Goal: Check status

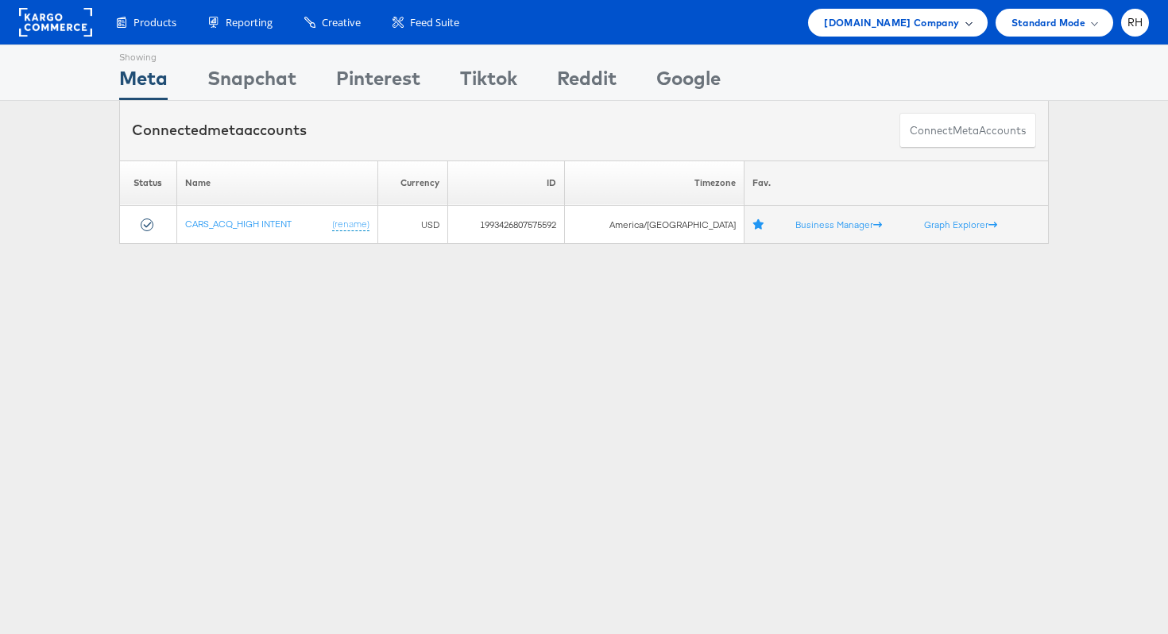
click at [888, 22] on span "[DOMAIN_NAME] Company" at bounding box center [891, 22] width 135 height 17
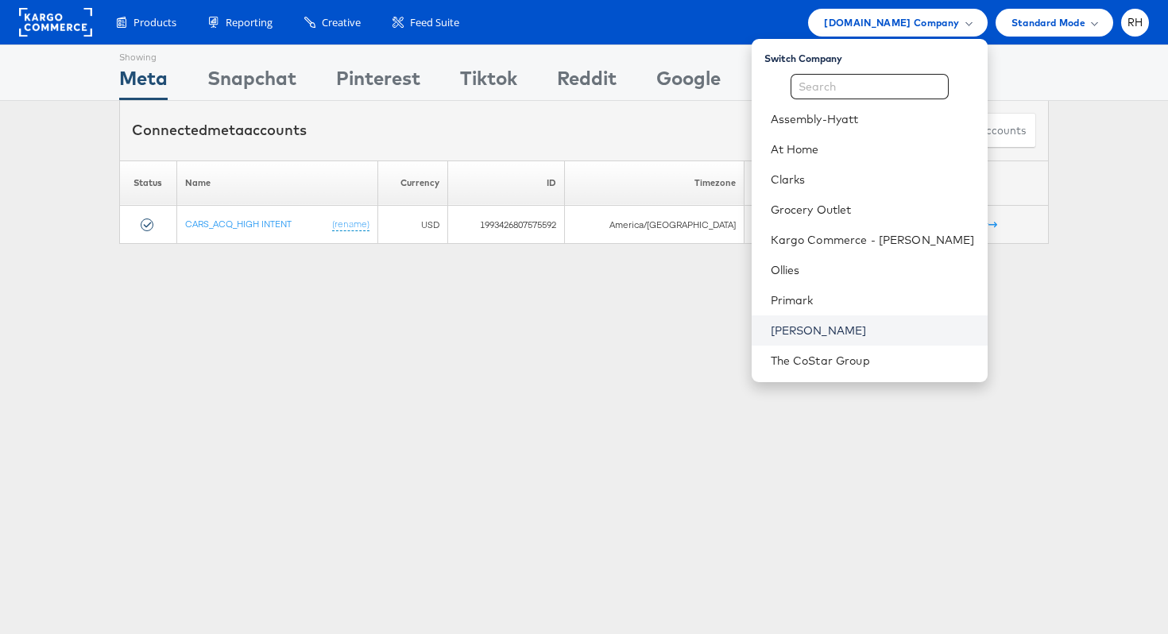
click at [863, 327] on link "[PERSON_NAME]" at bounding box center [873, 331] width 204 height 16
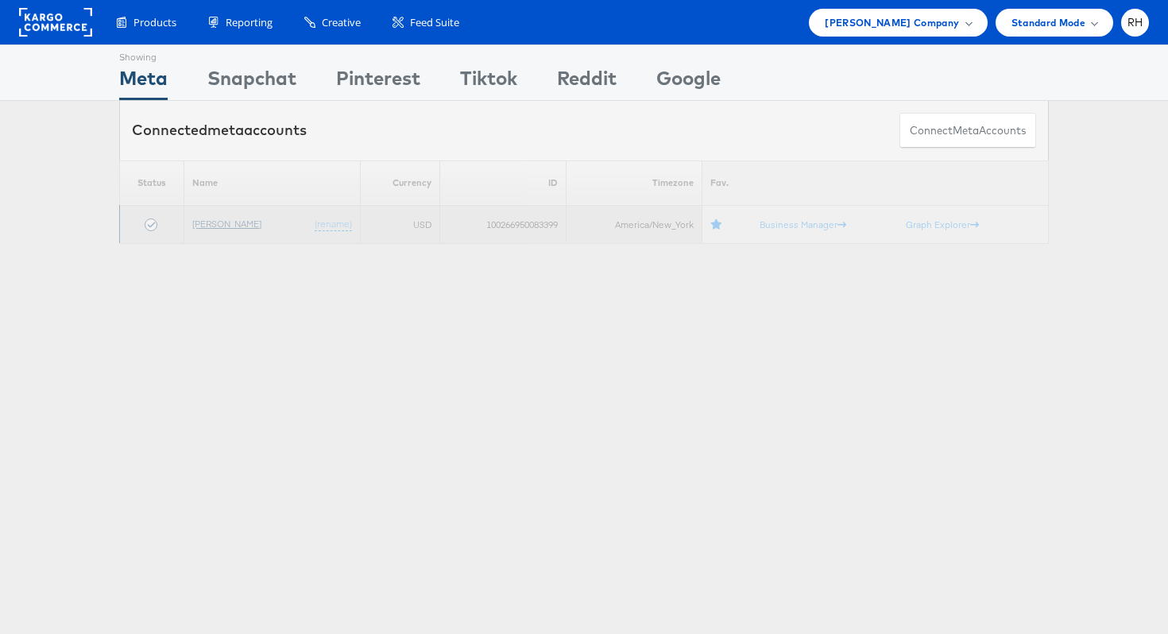
click at [224, 219] on link "[PERSON_NAME]" at bounding box center [226, 224] width 69 height 12
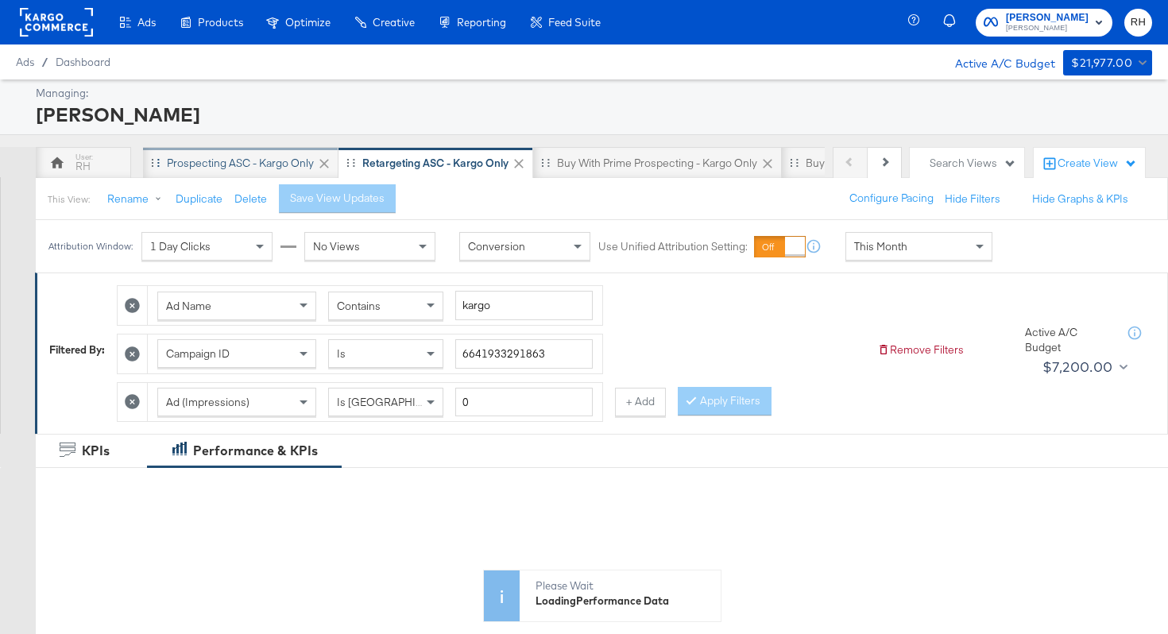
click at [231, 172] on div "Prospecting ASC - Kargo only" at bounding box center [240, 163] width 195 height 32
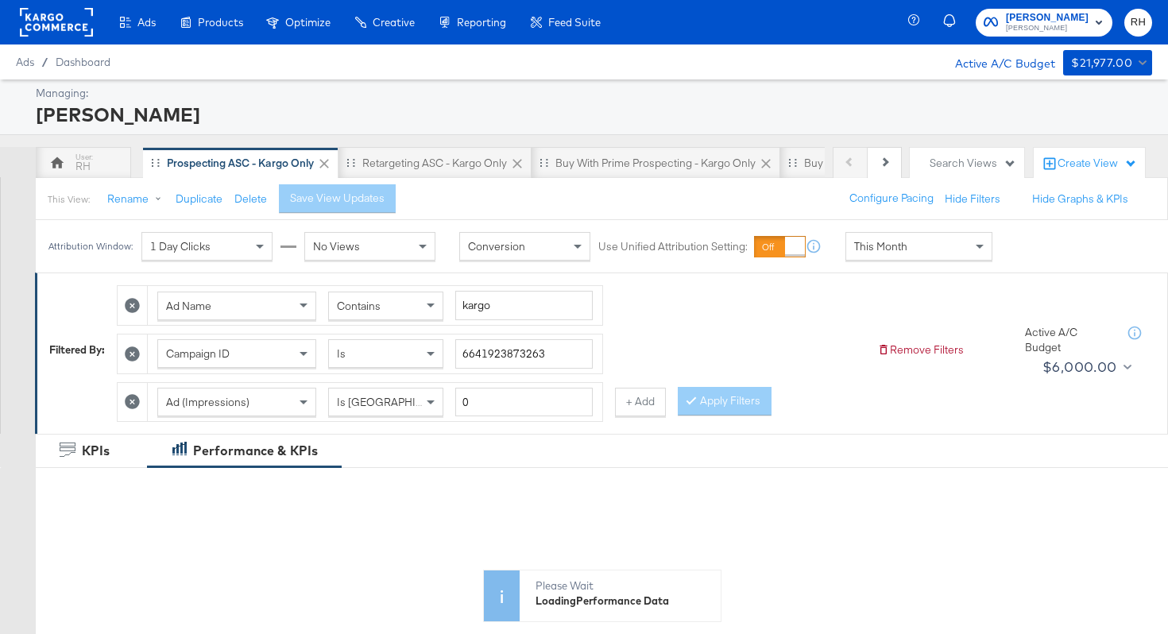
click at [939, 257] on div "This Month" at bounding box center [918, 246] width 145 height 27
click at [1023, 259] on div "[DATE]" at bounding box center [1036, 252] width 26 height 13
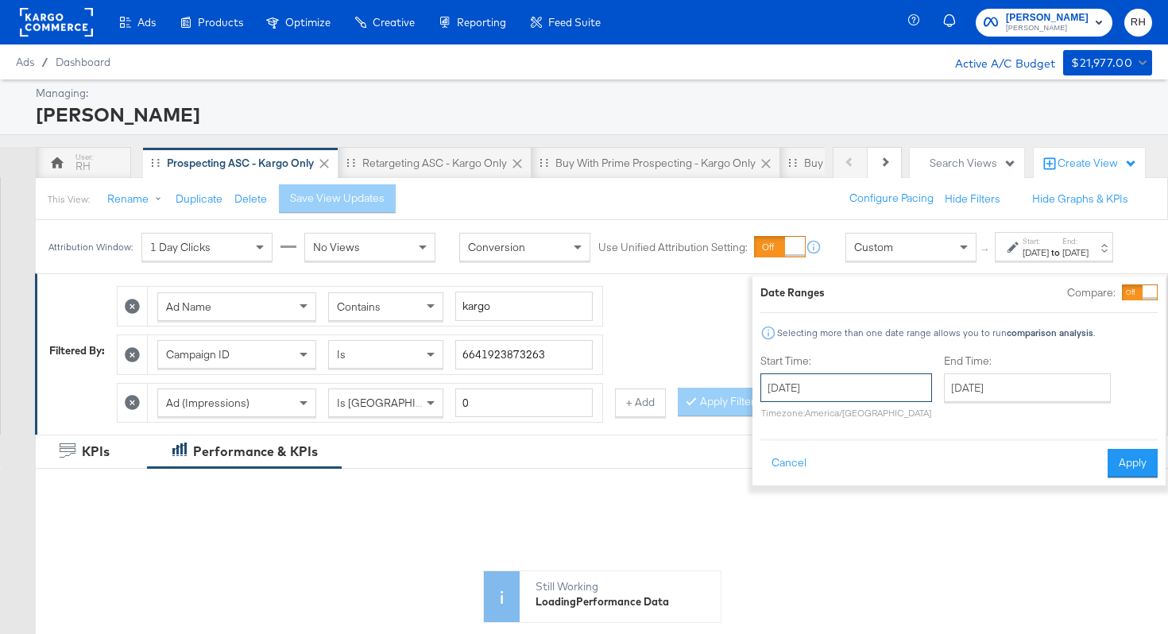
click at [825, 393] on input "[DATE]" at bounding box center [846, 387] width 172 height 29
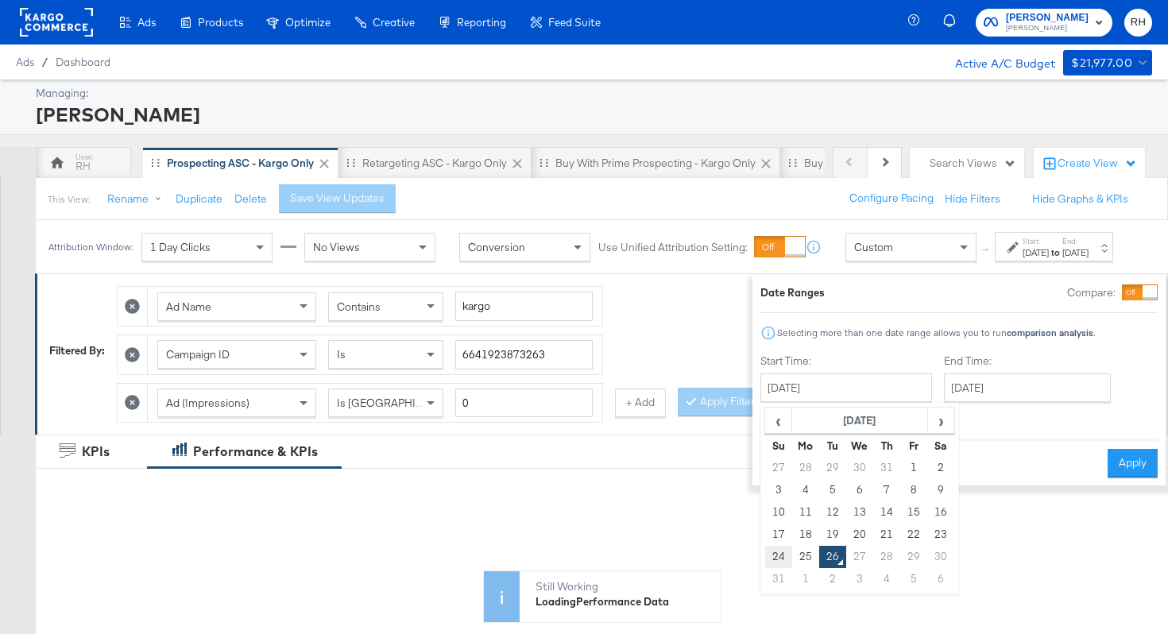
click at [765, 550] on td "24" at bounding box center [778, 557] width 27 height 22
type input "[DATE]"
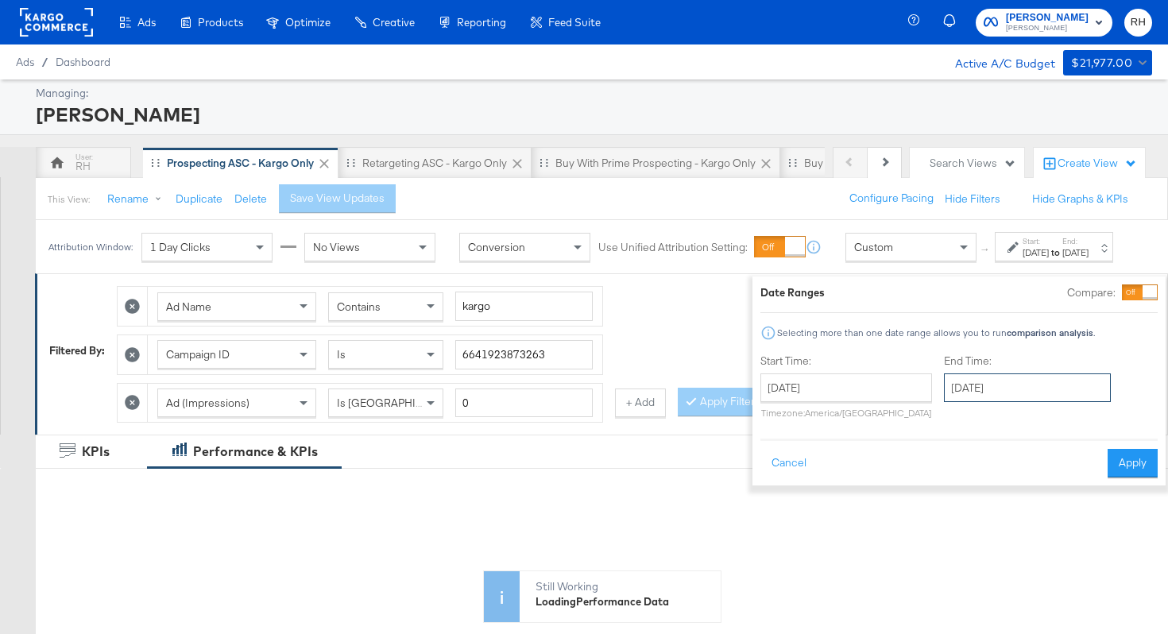
click at [990, 382] on input "[DATE]" at bounding box center [1027, 387] width 167 height 29
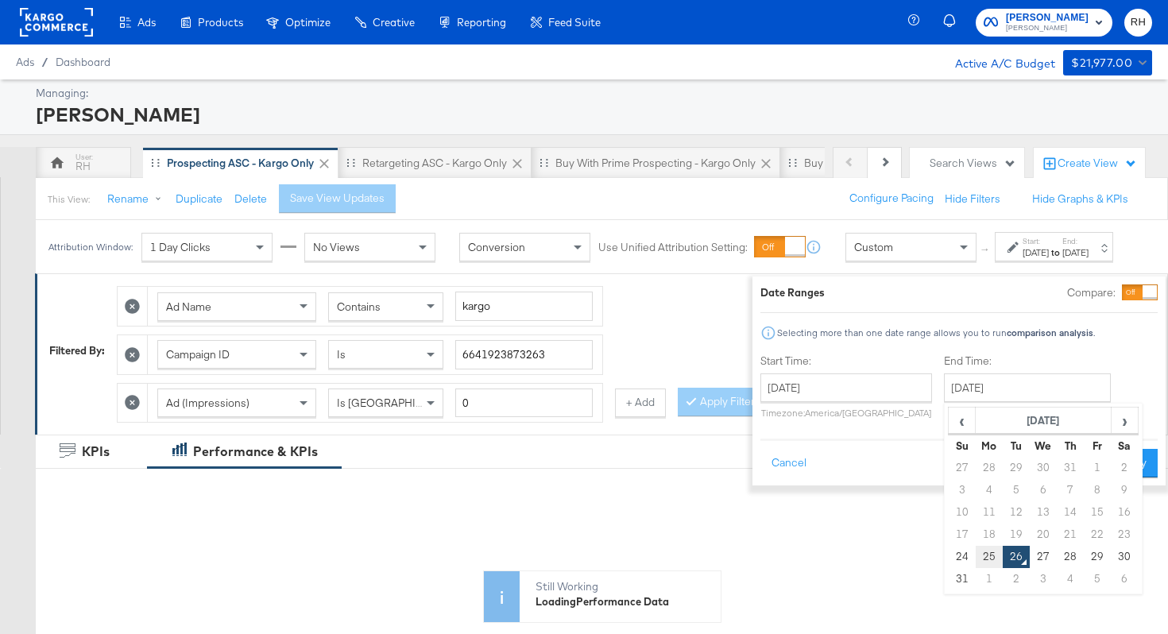
click at [976, 552] on td "25" at bounding box center [989, 557] width 27 height 22
type input "[DATE]"
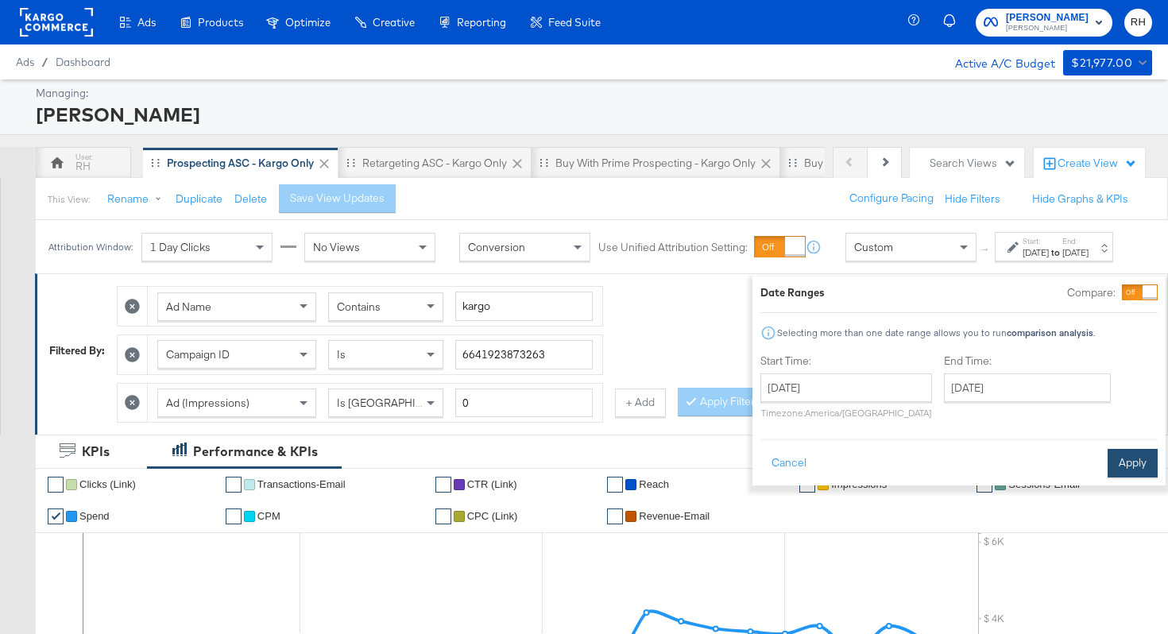
click at [1112, 468] on button "Apply" at bounding box center [1133, 463] width 50 height 29
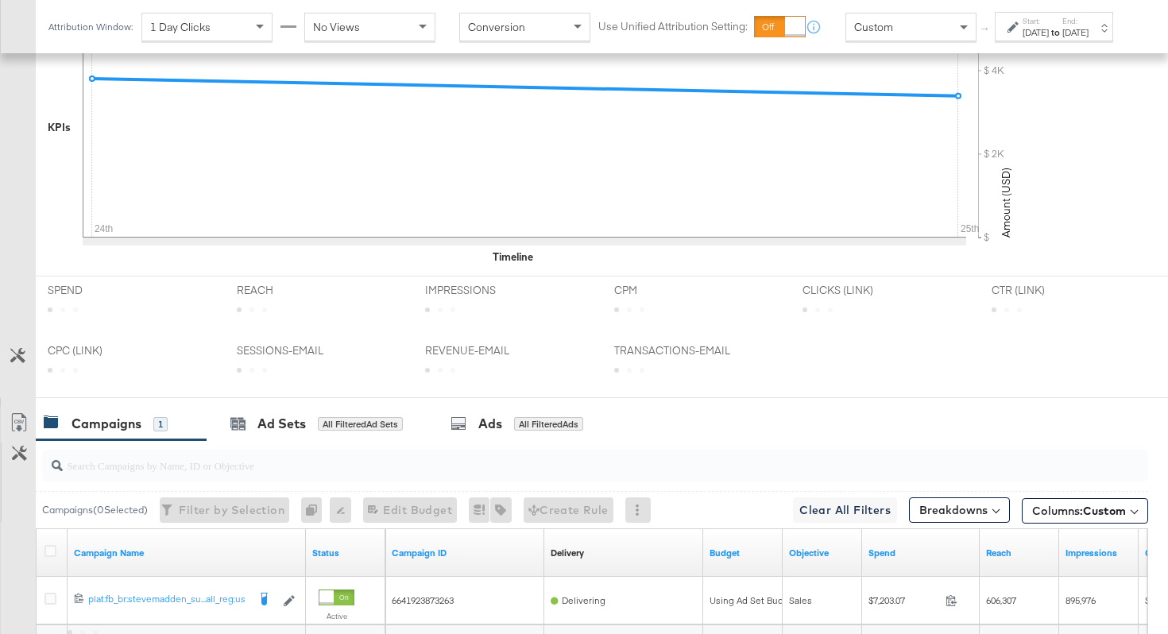
scroll to position [704, 0]
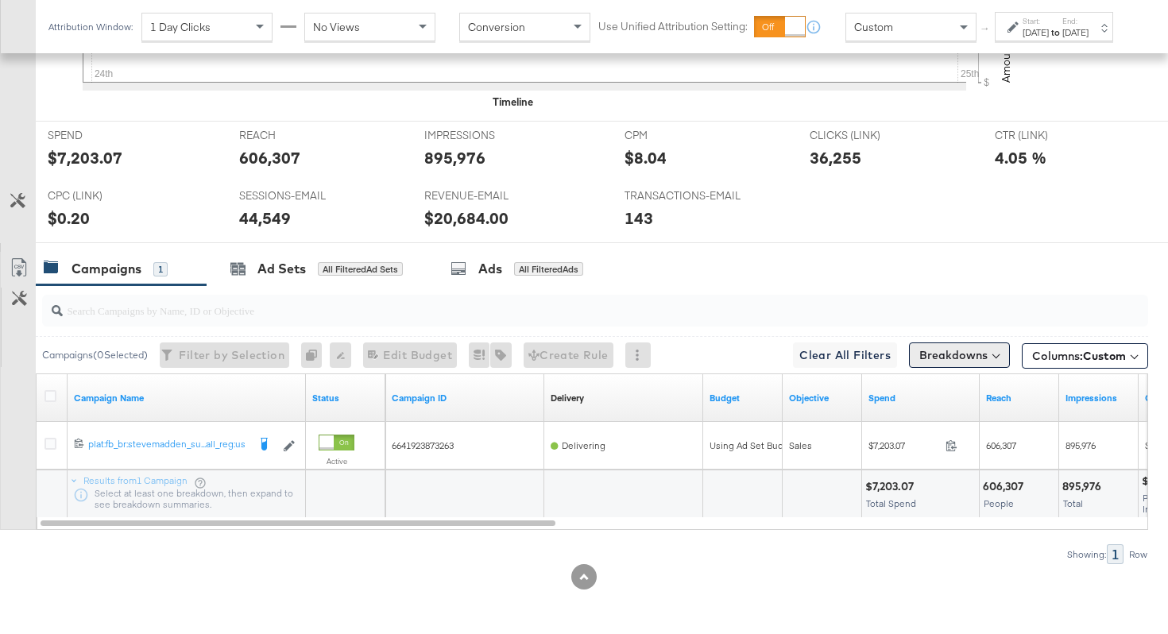
click at [929, 351] on button "Breakdowns" at bounding box center [959, 354] width 101 height 25
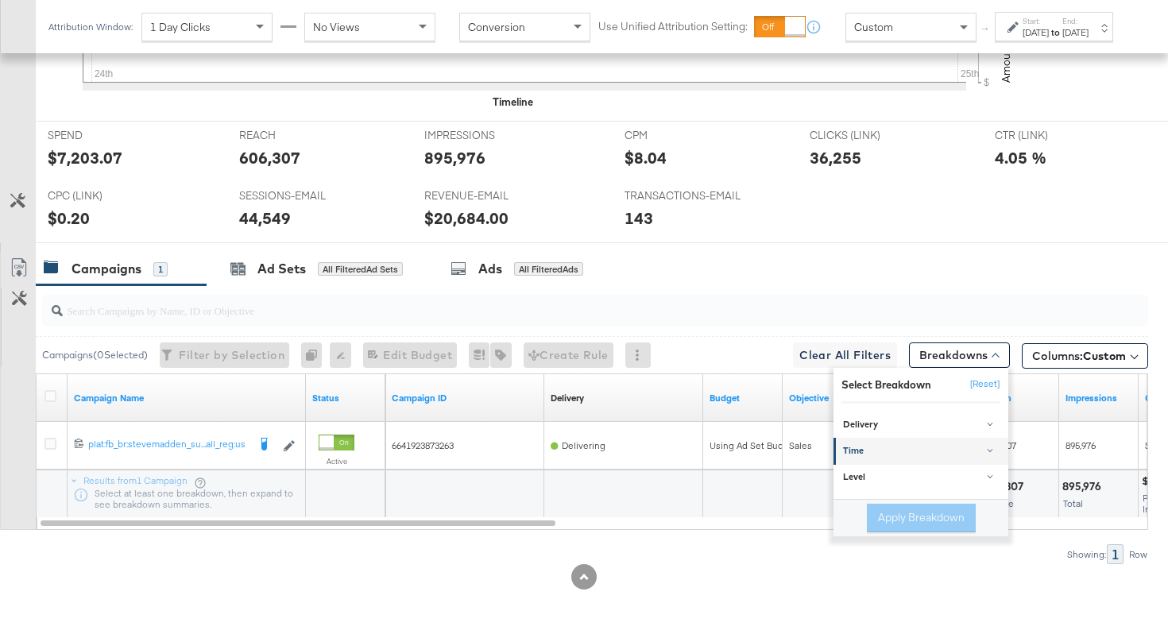
click at [877, 454] on div "Time" at bounding box center [922, 452] width 158 height 13
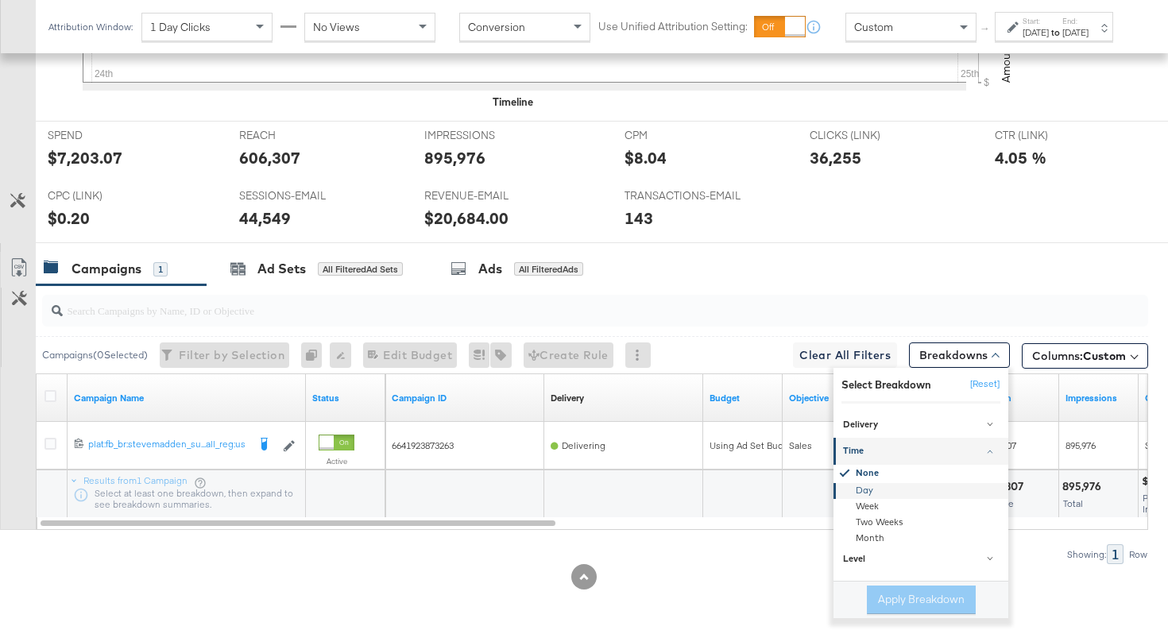
click at [870, 493] on div "Day" at bounding box center [922, 491] width 172 height 16
click at [891, 596] on button "Apply Breakdown" at bounding box center [921, 600] width 109 height 29
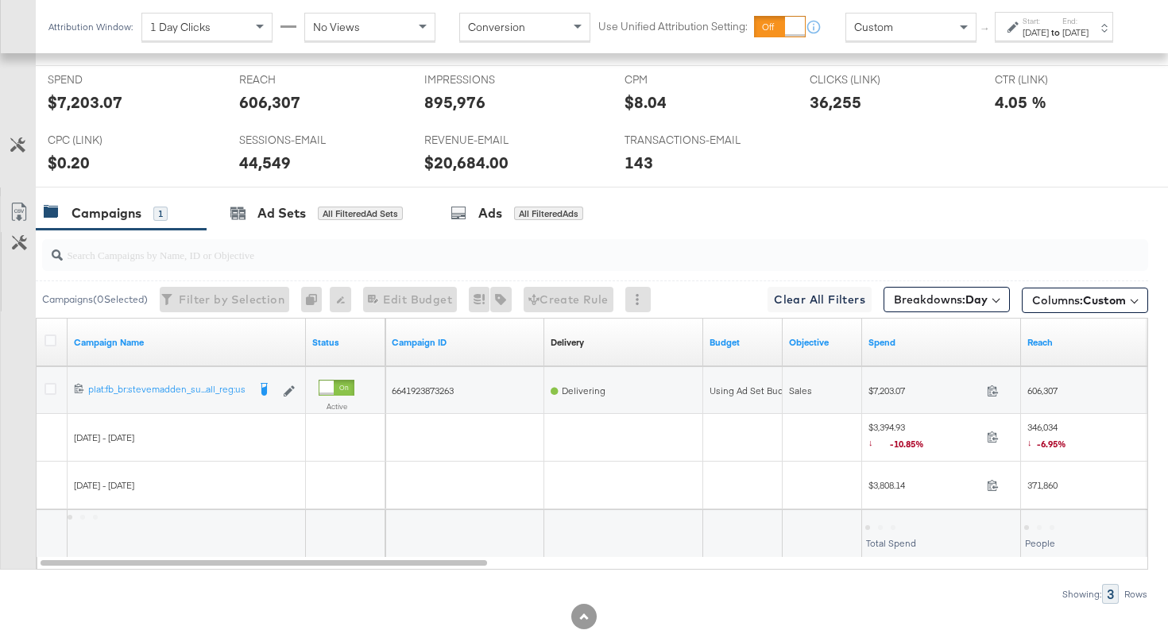
scroll to position [799, 0]
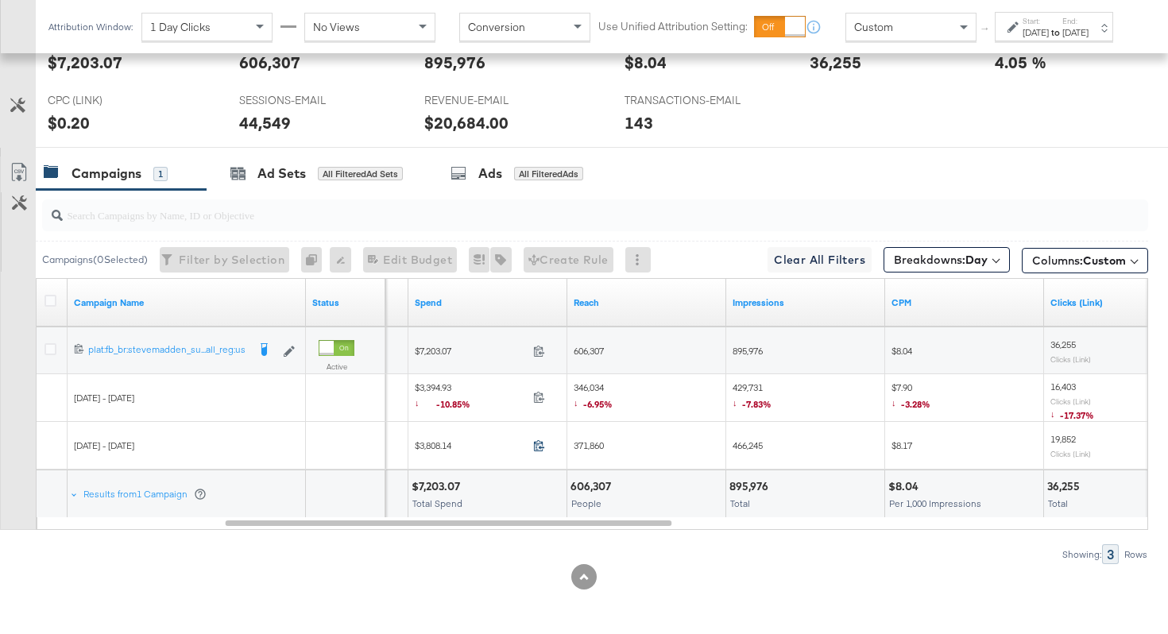
click at [538, 446] on icon at bounding box center [539, 445] width 12 height 12
click at [538, 398] on icon at bounding box center [539, 397] width 12 height 12
click at [574, 443] on span "371,860" at bounding box center [589, 445] width 30 height 12
click at [601, 390] on span "346,034 ↓ -6.95%" at bounding box center [593, 397] width 39 height 33
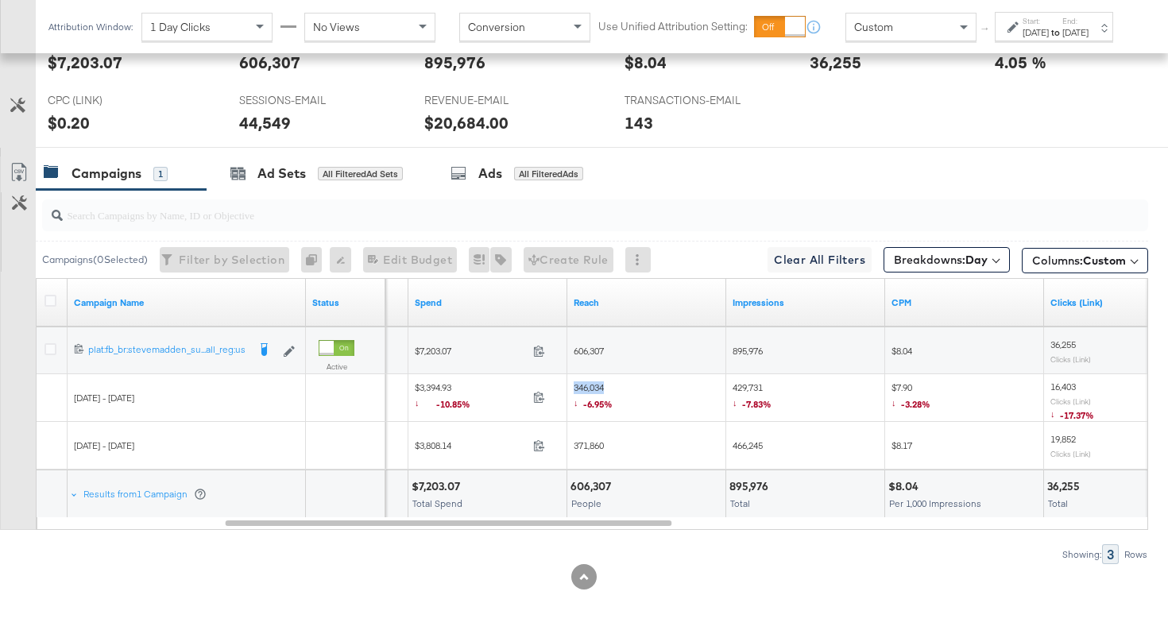
click at [601, 390] on span "346,034 ↓ -6.95%" at bounding box center [593, 397] width 39 height 33
click at [743, 384] on span "429,731 ↓ -7.83%" at bounding box center [752, 397] width 39 height 33
